Goal: Information Seeking & Learning: Learn about a topic

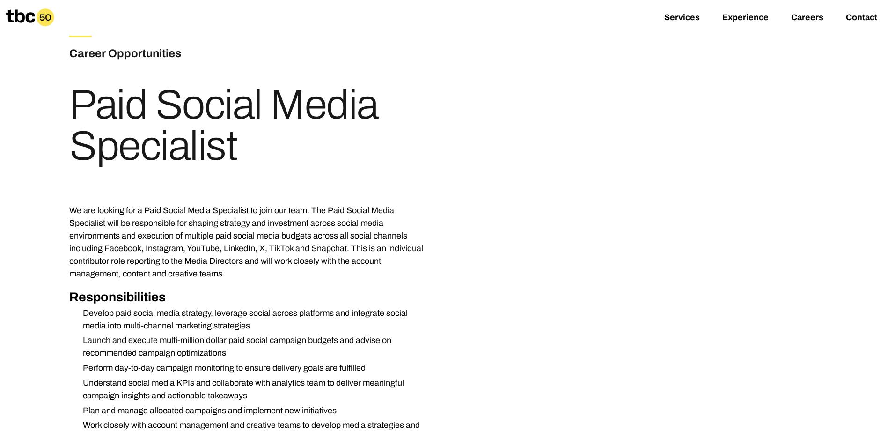
scroll to position [94, 0]
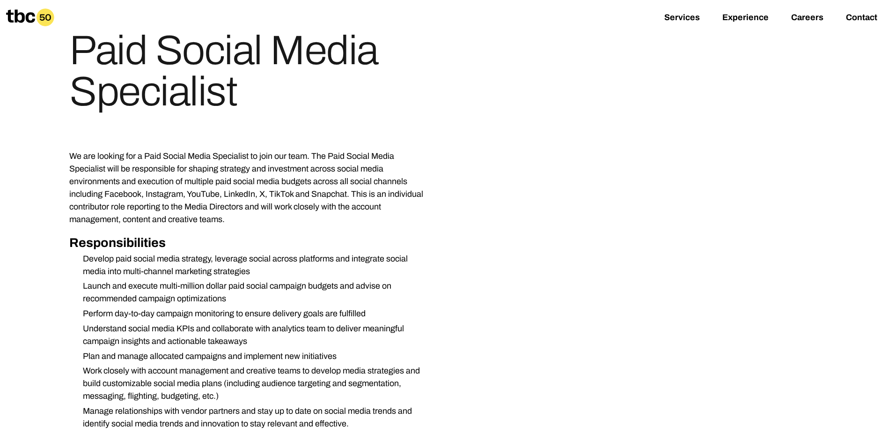
click at [293, 163] on p "We are looking for a Paid Social Media Specialist to join our team. The Paid So…" at bounding box center [249, 188] width 360 height 76
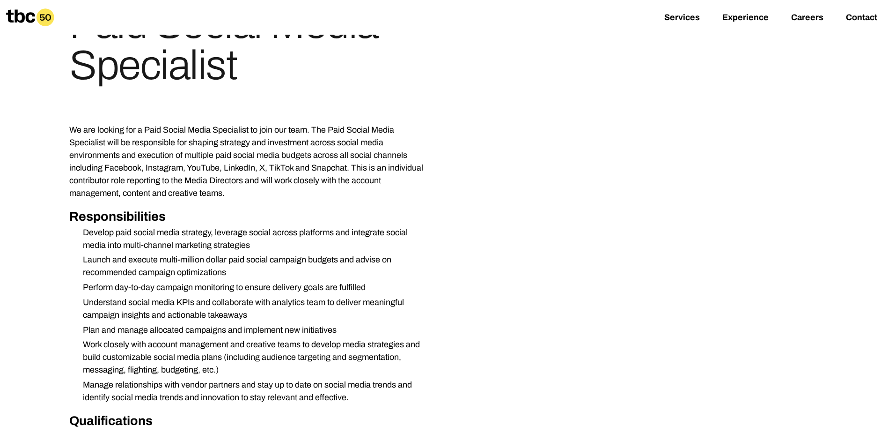
scroll to position [140, 0]
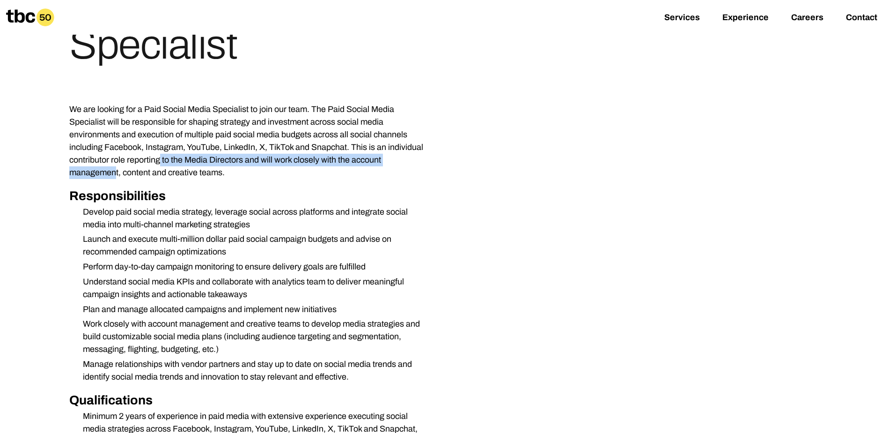
drag, startPoint x: 162, startPoint y: 157, endPoint x: 118, endPoint y: 173, distance: 47.2
click at [118, 173] on p "We are looking for a Paid Social Media Specialist to join our team. The Paid So…" at bounding box center [249, 141] width 360 height 76
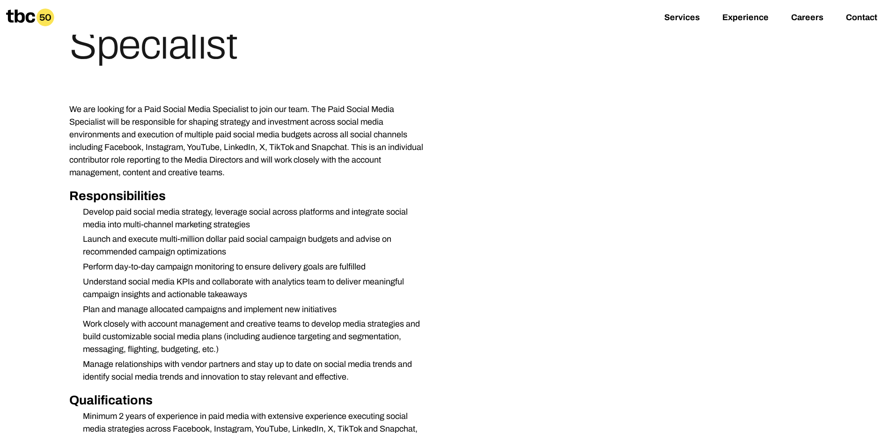
drag, startPoint x: 118, startPoint y: 173, endPoint x: 191, endPoint y: 190, distance: 75.9
click at [191, 190] on h2 "Responsibilities" at bounding box center [249, 195] width 360 height 19
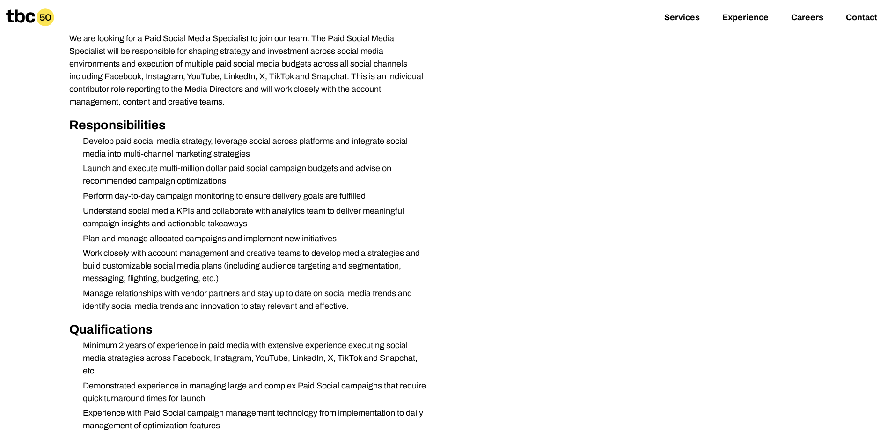
scroll to position [281, 0]
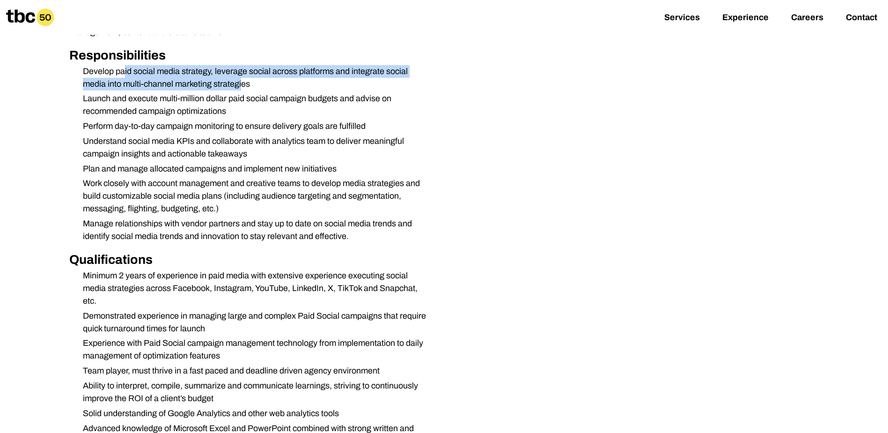
drag, startPoint x: 124, startPoint y: 67, endPoint x: 242, endPoint y: 82, distance: 119.4
click at [242, 82] on li "Develop paid social media strategy, leverage social across platforms and integr…" at bounding box center [252, 77] width 354 height 25
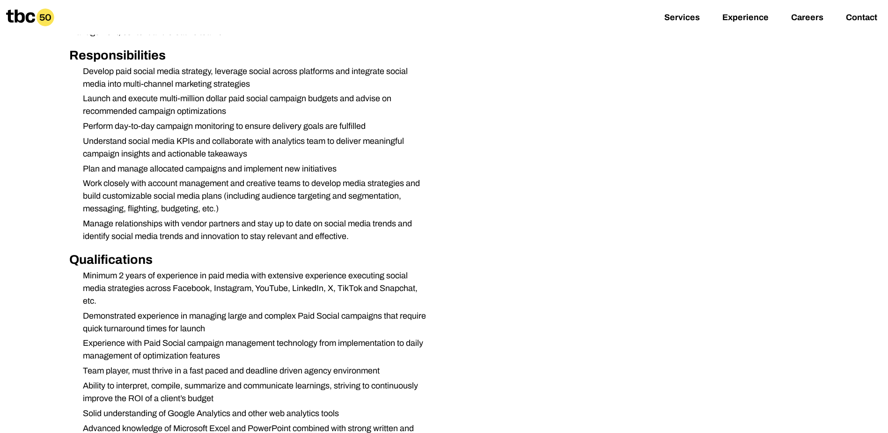
drag, startPoint x: 242, startPoint y: 82, endPoint x: 240, endPoint y: 116, distance: 33.3
click at [240, 116] on li "Launch and execute multi-million dollar paid social campaign budgets and advise…" at bounding box center [252, 104] width 354 height 25
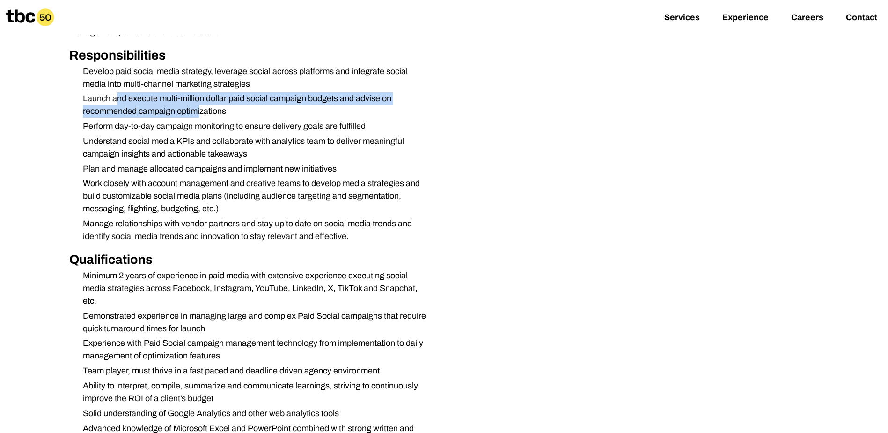
drag, startPoint x: 115, startPoint y: 94, endPoint x: 203, endPoint y: 116, distance: 90.7
click at [203, 116] on li "Launch and execute multi-million dollar paid social campaign budgets and advise…" at bounding box center [252, 104] width 354 height 25
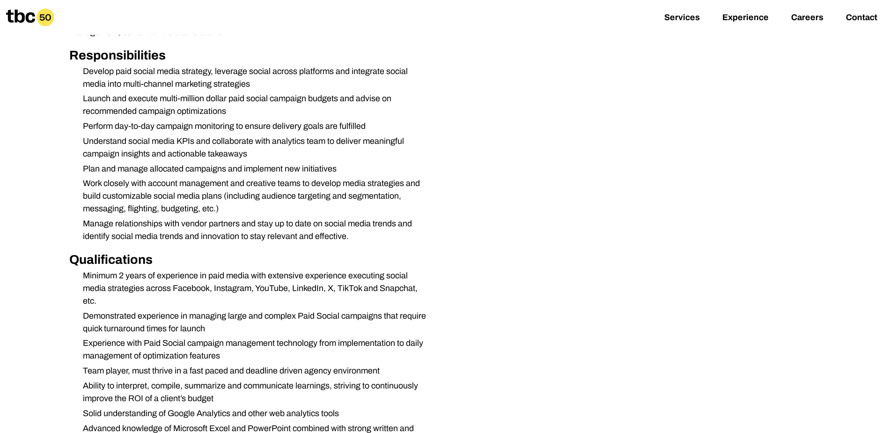
drag, startPoint x: 203, startPoint y: 116, endPoint x: 194, endPoint y: 127, distance: 14.4
click at [194, 127] on li "Perform day-to-day campaign monitoring to ensure delivery goals are fulfilled" at bounding box center [252, 126] width 354 height 13
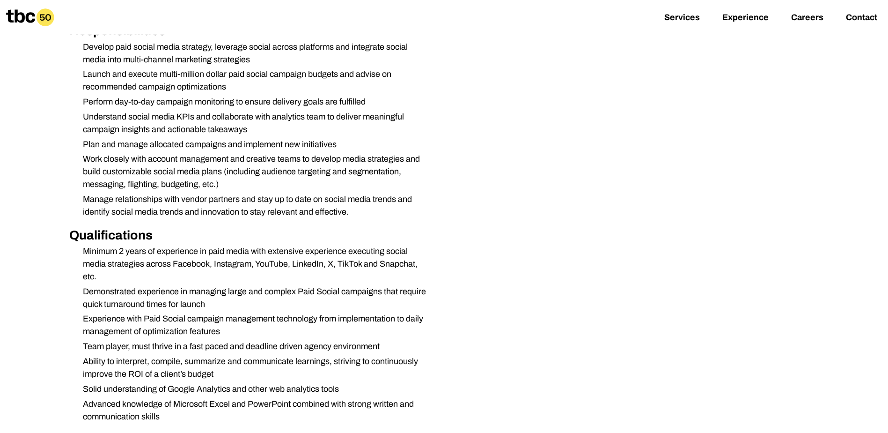
scroll to position [328, 0]
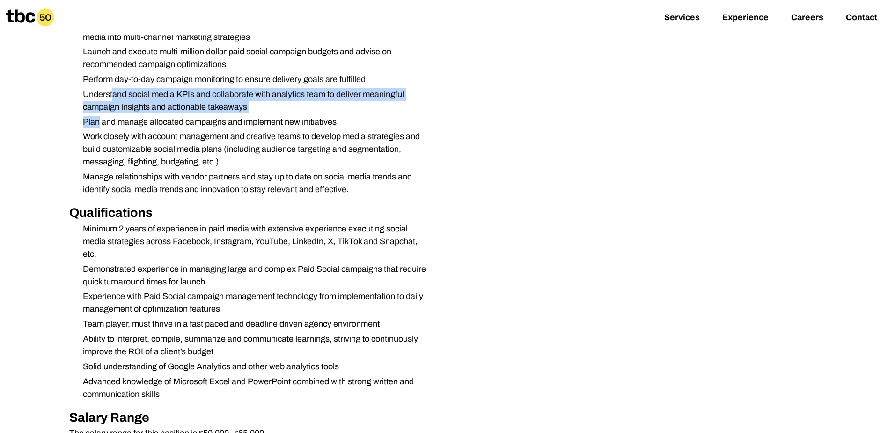
drag, startPoint x: 126, startPoint y: 99, endPoint x: 97, endPoint y: 113, distance: 31.8
click at [97, 113] on ul "Develop paid social media strategy, leverage social across platforms and integr…" at bounding box center [249, 107] width 360 height 178
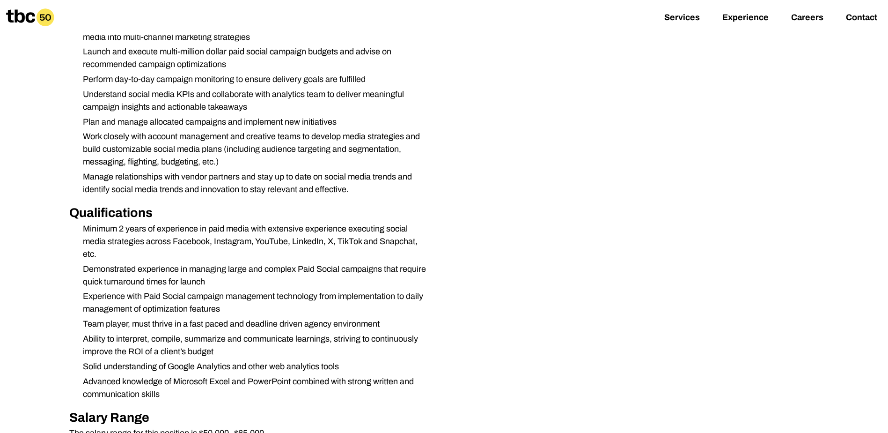
drag, startPoint x: 97, startPoint y: 113, endPoint x: 106, endPoint y: 125, distance: 14.8
click at [105, 127] on li "Plan and manage allocated campaigns and implement new initiatives" at bounding box center [252, 122] width 354 height 13
drag, startPoint x: 107, startPoint y: 124, endPoint x: 222, endPoint y: 124, distance: 115.2
click at [222, 124] on li "Plan and manage allocated campaigns and implement new initiatives" at bounding box center [252, 122] width 354 height 13
drag, startPoint x: 222, startPoint y: 124, endPoint x: 161, endPoint y: 161, distance: 71.6
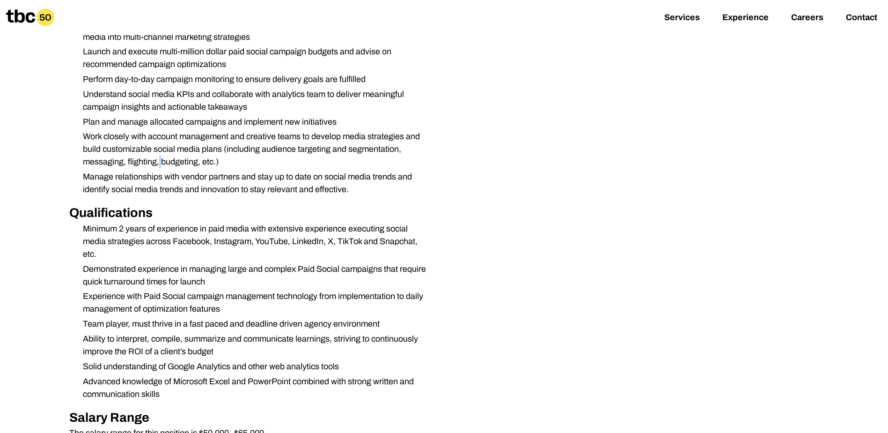
click at [161, 161] on li "Work closely with account management and creative teams to develop media strate…" at bounding box center [252, 149] width 354 height 38
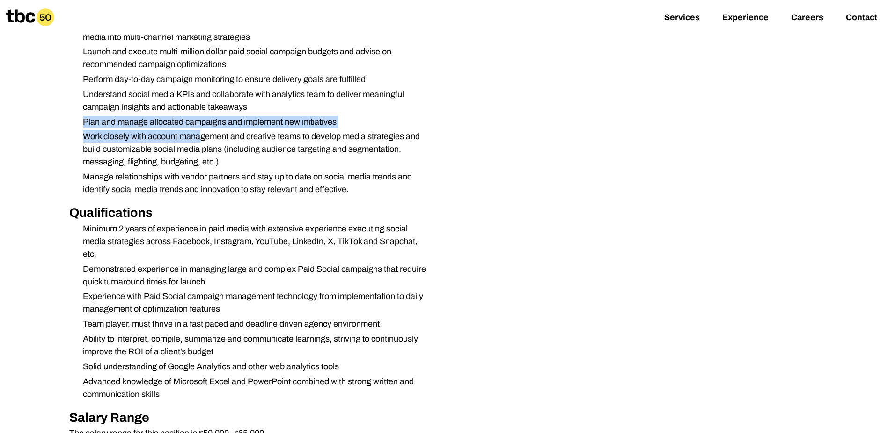
drag, startPoint x: 77, startPoint y: 122, endPoint x: 200, endPoint y: 129, distance: 123.8
click at [200, 129] on ul "Develop paid social media strategy, leverage social across platforms and integr…" at bounding box center [249, 107] width 360 height 178
drag, startPoint x: 200, startPoint y: 129, endPoint x: 185, endPoint y: 140, distance: 19.4
click at [185, 140] on li "Work closely with account management and creative teams to develop media strate…" at bounding box center [252, 149] width 354 height 38
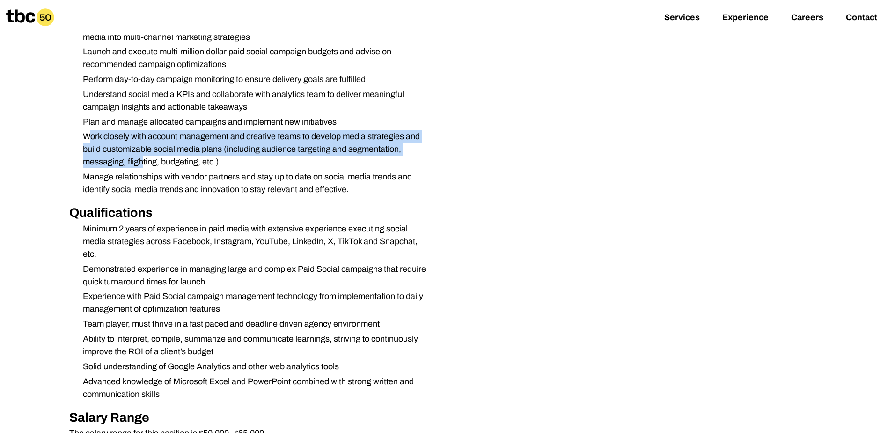
drag, startPoint x: 91, startPoint y: 134, endPoint x: 144, endPoint y: 164, distance: 60.8
click at [144, 164] on li "Work closely with account management and creative teams to develop media strate…" at bounding box center [252, 149] width 354 height 38
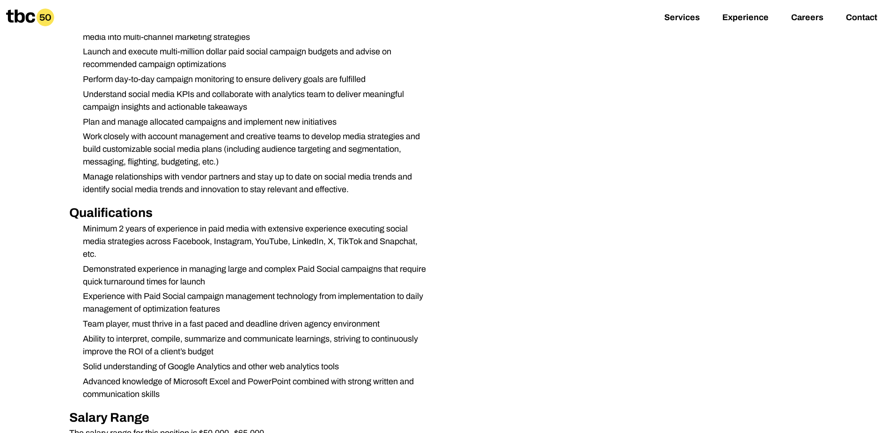
drag, startPoint x: 144, startPoint y: 164, endPoint x: 136, endPoint y: 187, distance: 24.3
click at [136, 187] on li "Manage relationships with vendor partners and stay up to date on social media t…" at bounding box center [252, 182] width 354 height 25
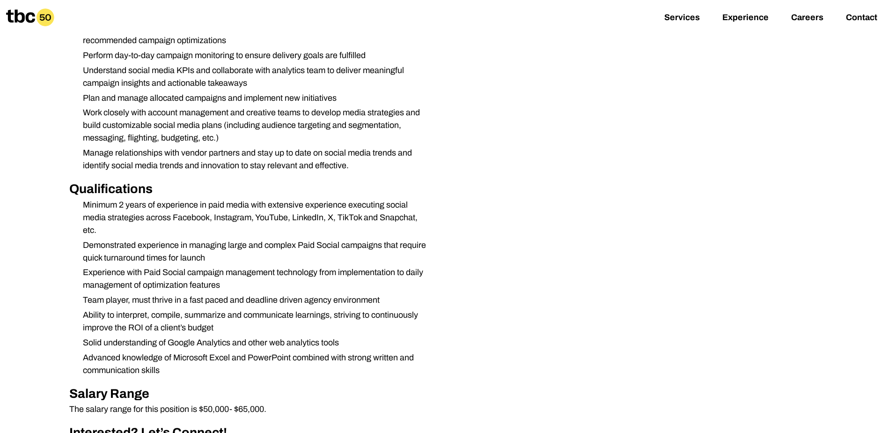
scroll to position [375, 0]
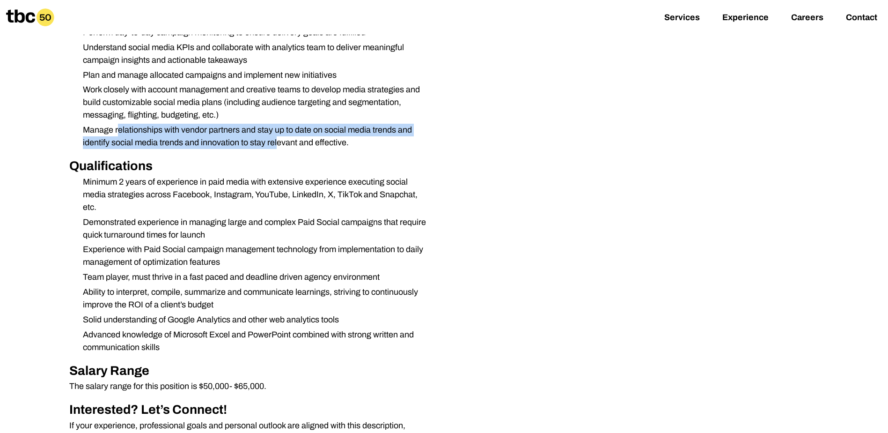
drag, startPoint x: 118, startPoint y: 125, endPoint x: 278, endPoint y: 147, distance: 160.7
click at [278, 147] on li "Manage relationships with vendor partners and stay up to date on social media t…" at bounding box center [252, 136] width 354 height 25
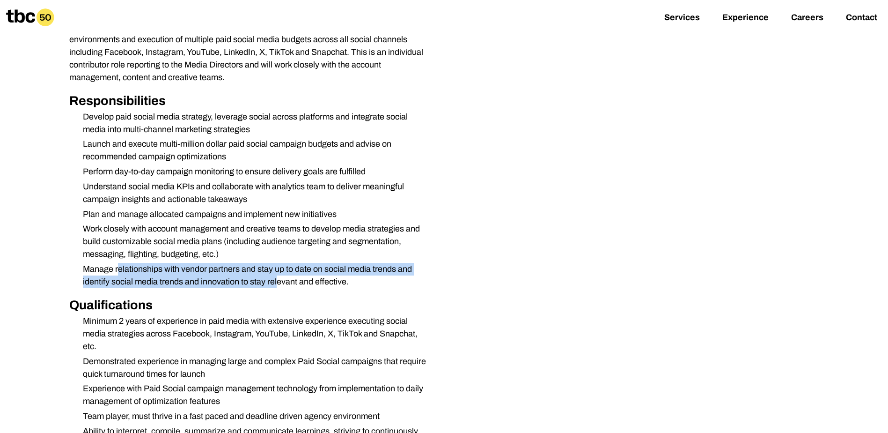
scroll to position [234, 0]
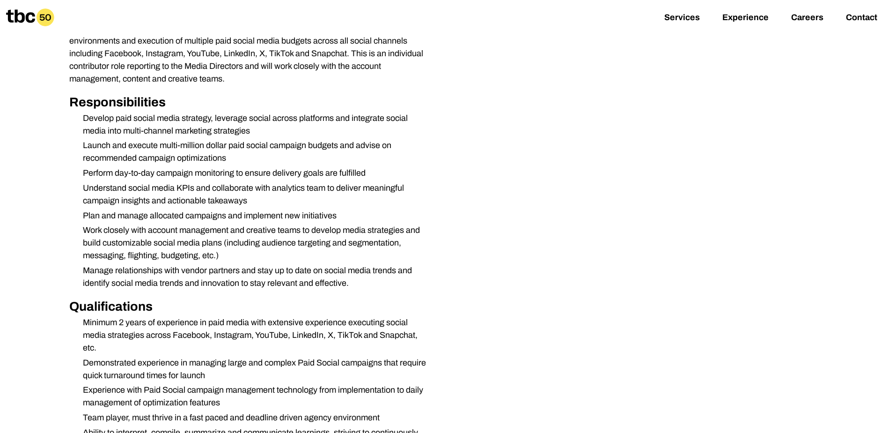
click at [128, 260] on li "Work closely with account management and creative teams to develop media strate…" at bounding box center [252, 243] width 354 height 38
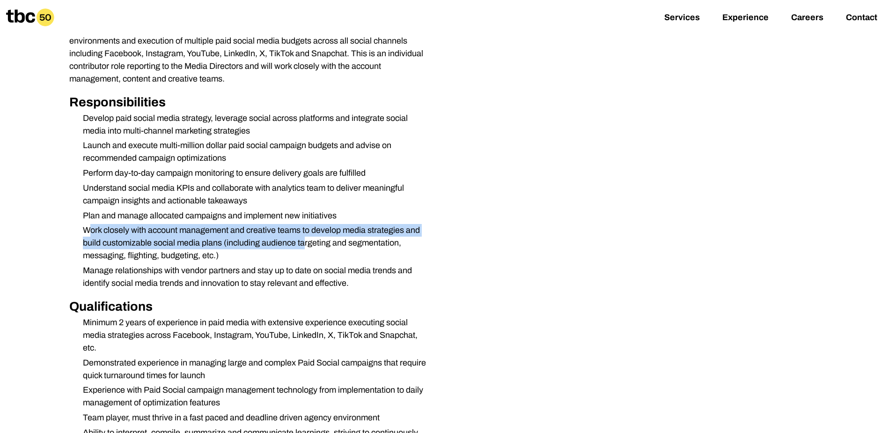
drag, startPoint x: 90, startPoint y: 229, endPoint x: 305, endPoint y: 244, distance: 215.4
click at [305, 244] on li "Work closely with account management and creative teams to develop media strate…" at bounding box center [252, 243] width 354 height 38
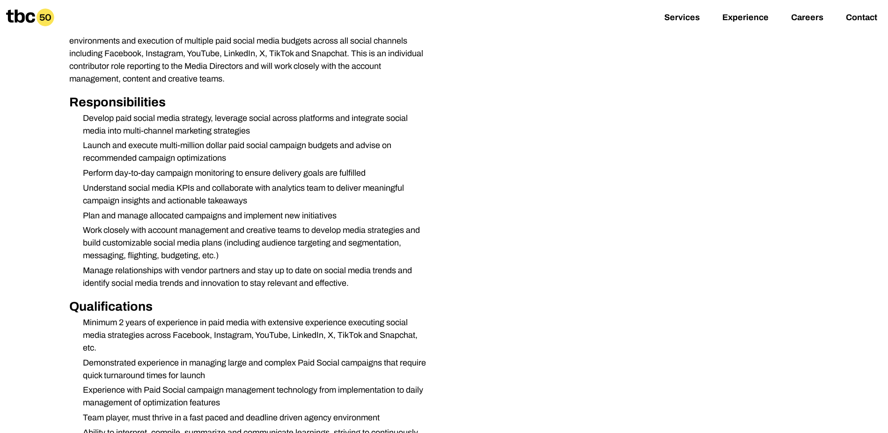
drag, startPoint x: 305, startPoint y: 244, endPoint x: 246, endPoint y: 275, distance: 67.2
click at [246, 275] on li "Manage relationships with vendor partners and stay up to date on social media t…" at bounding box center [252, 276] width 354 height 25
drag, startPoint x: 98, startPoint y: 145, endPoint x: 353, endPoint y: 149, distance: 254.7
click at [353, 149] on li "Launch and execute multi-million dollar paid social campaign budgets and advise…" at bounding box center [252, 151] width 354 height 25
drag, startPoint x: 353, startPoint y: 149, endPoint x: 358, endPoint y: 150, distance: 5.7
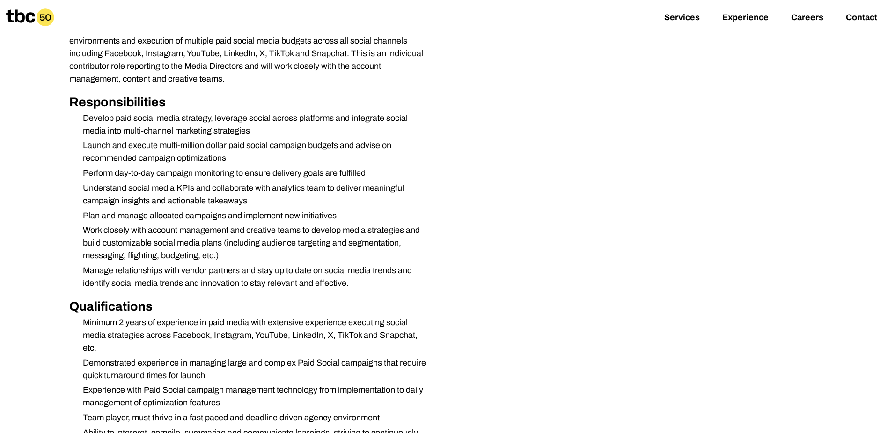
click at [358, 150] on li "Launch and execute multi-million dollar paid social campaign budgets and advise…" at bounding box center [252, 151] width 354 height 25
drag, startPoint x: 239, startPoint y: 160, endPoint x: 80, endPoint y: 153, distance: 159.3
click at [80, 153] on li "Launch and execute multi-million dollar paid social campaign budgets and advise…" at bounding box center [252, 151] width 354 height 25
drag, startPoint x: 80, startPoint y: 153, endPoint x: 107, endPoint y: 157, distance: 27.5
copy li "recommended campaign optimizations"
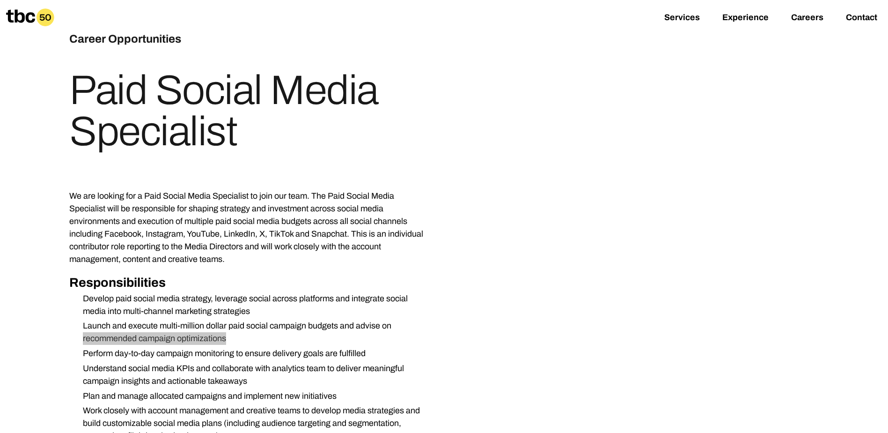
scroll to position [47, 0]
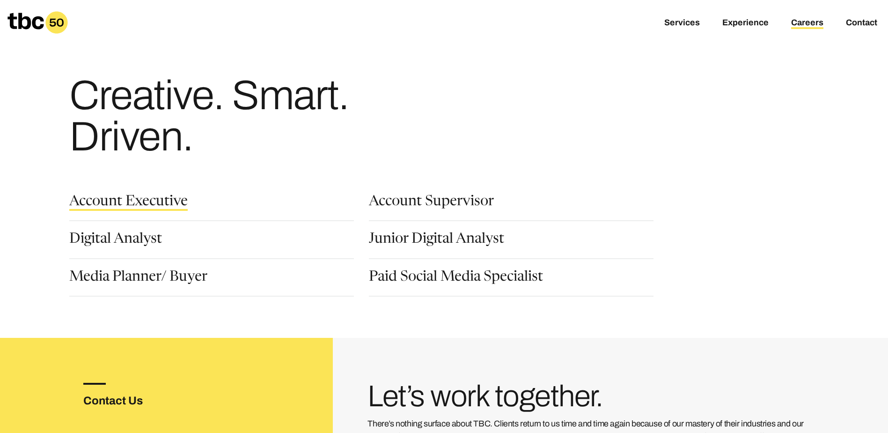
click at [138, 203] on link "Account Executive" at bounding box center [128, 203] width 118 height 16
click at [155, 209] on link "Account Executive" at bounding box center [128, 203] width 118 height 16
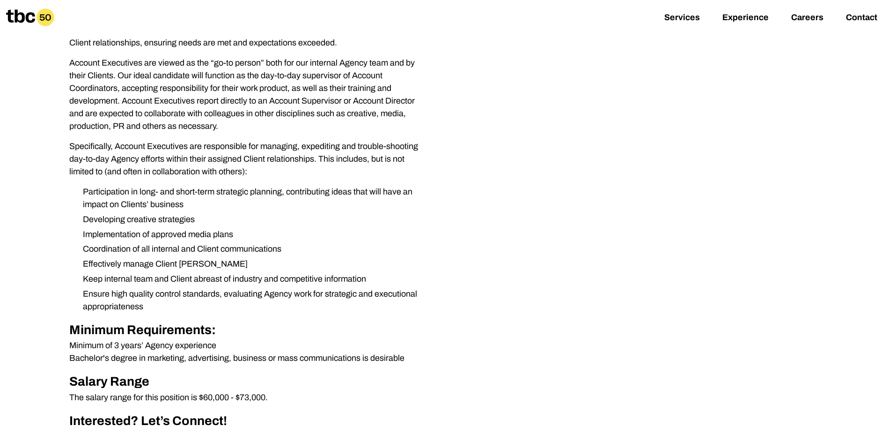
scroll to position [47, 0]
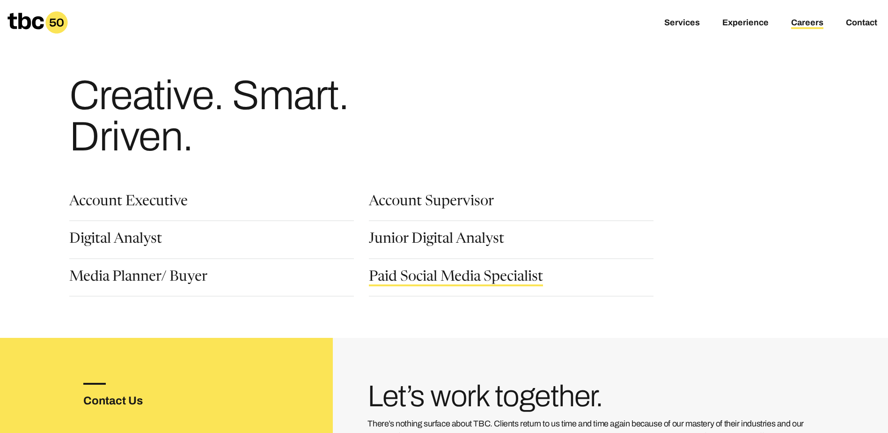
click at [410, 277] on link "Paid Social Media Specialist" at bounding box center [456, 278] width 174 height 16
click at [154, 204] on link "Account Executive" at bounding box center [128, 203] width 118 height 16
